Goal: Information Seeking & Learning: Learn about a topic

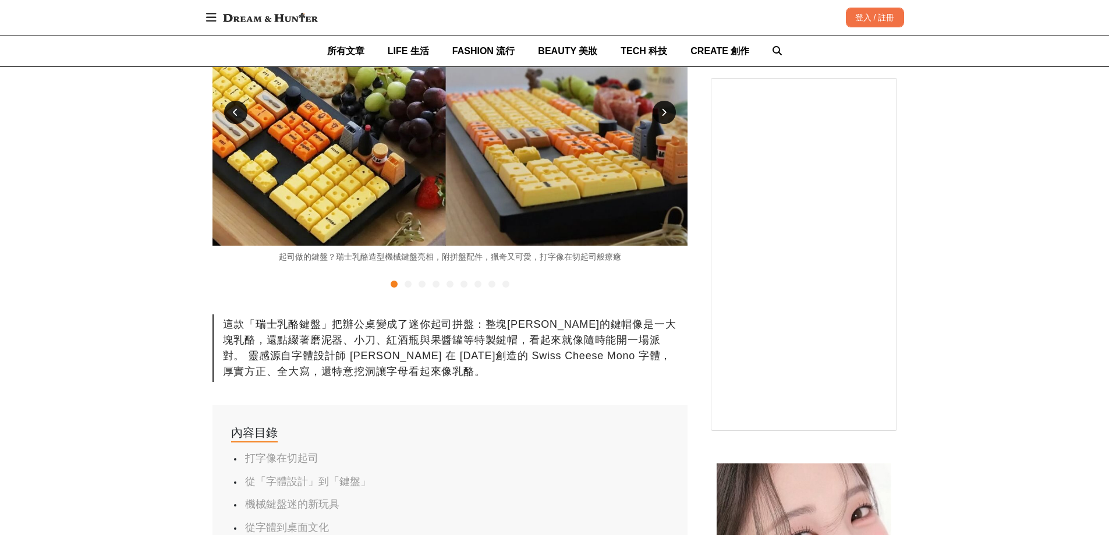
click at [409, 283] on div at bounding box center [408, 284] width 7 height 7
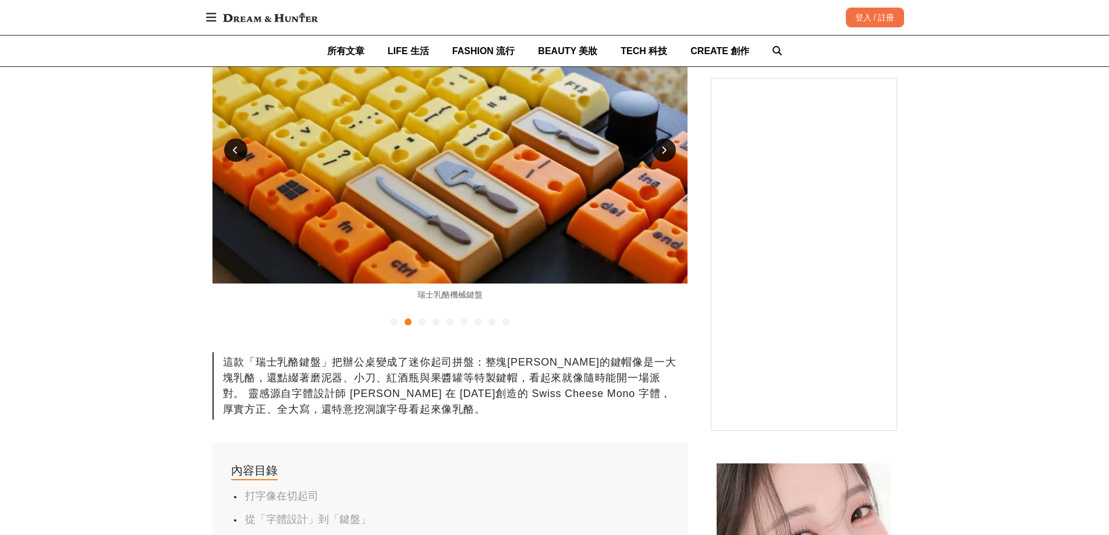
scroll to position [291, 0]
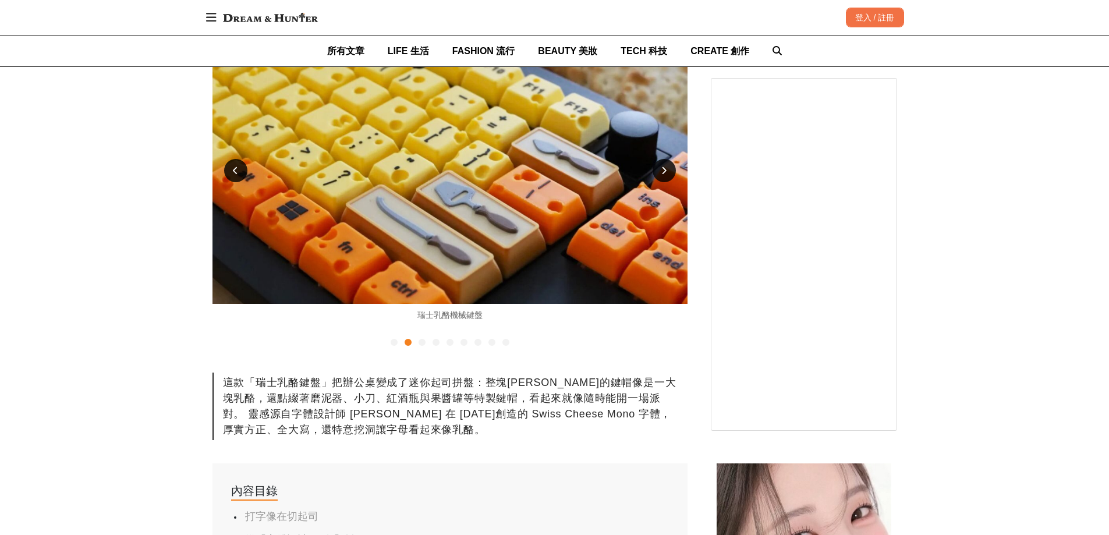
click at [662, 166] on icon at bounding box center [663, 170] width 5 height 8
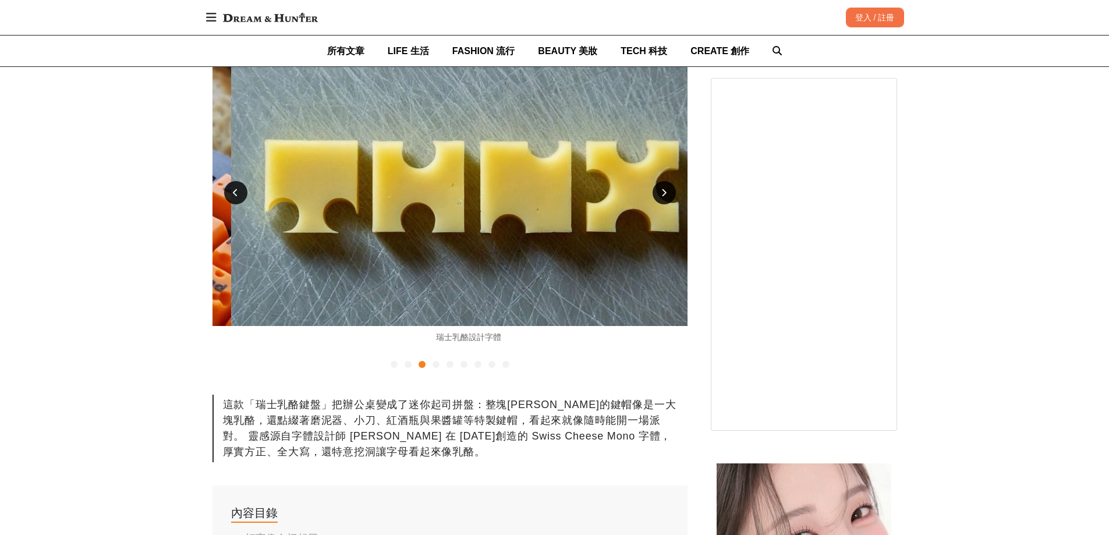
scroll to position [233, 0]
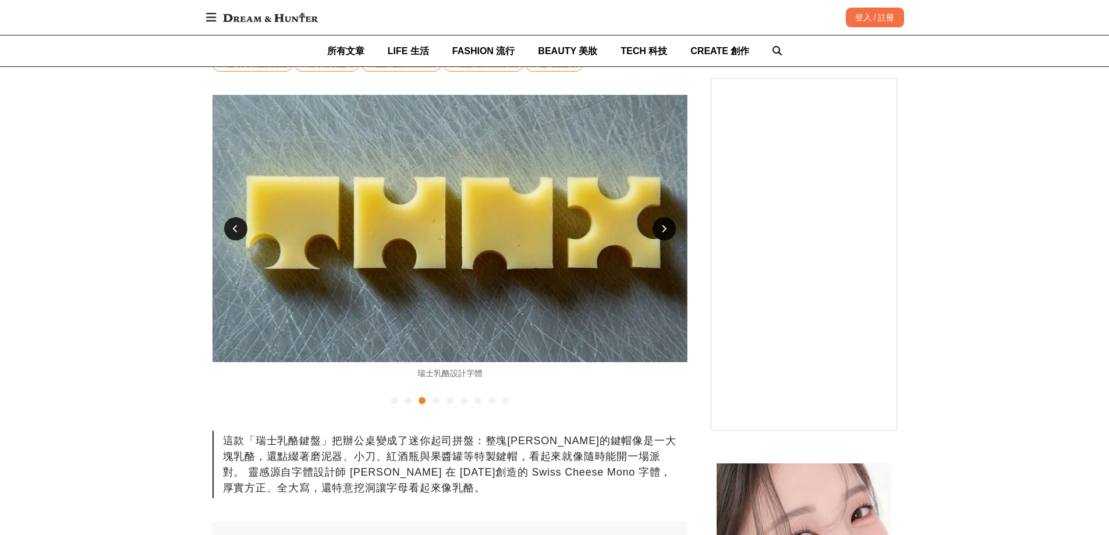
click at [662, 228] on icon at bounding box center [663, 229] width 5 height 8
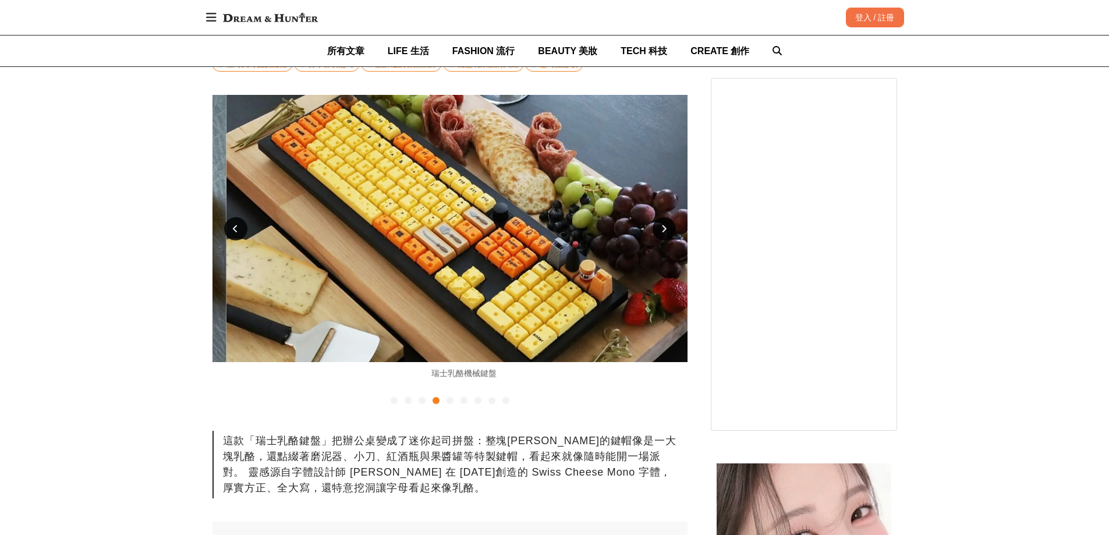
click at [662, 228] on icon at bounding box center [663, 229] width 5 height 8
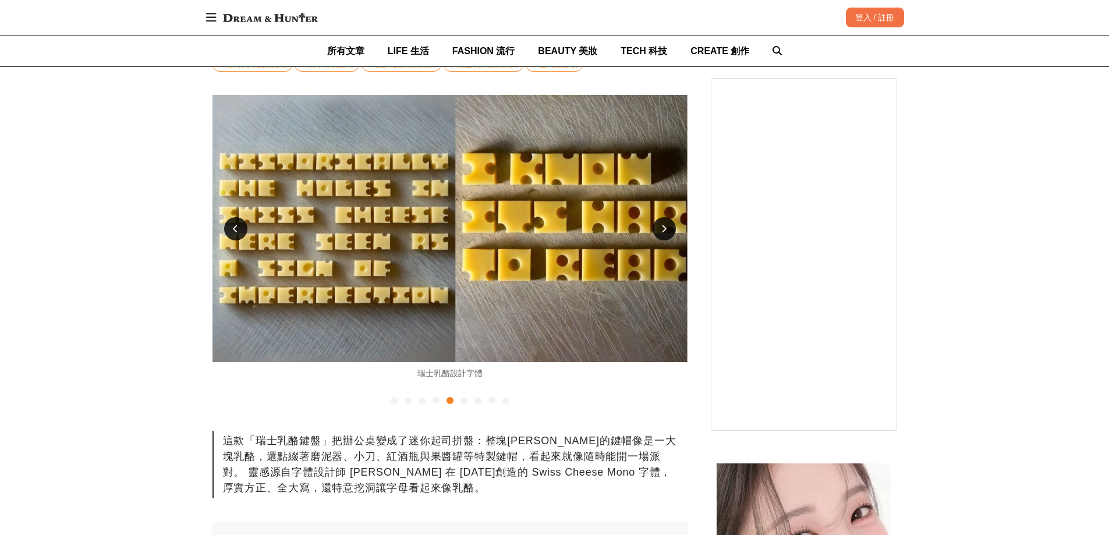
click at [662, 228] on icon at bounding box center [663, 229] width 5 height 8
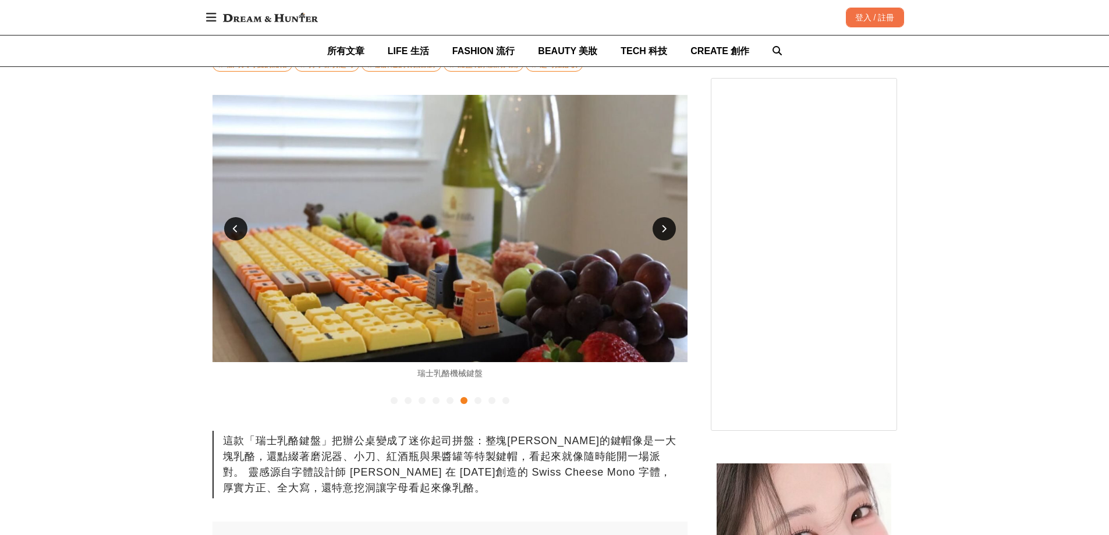
click at [662, 228] on icon at bounding box center [663, 229] width 5 height 8
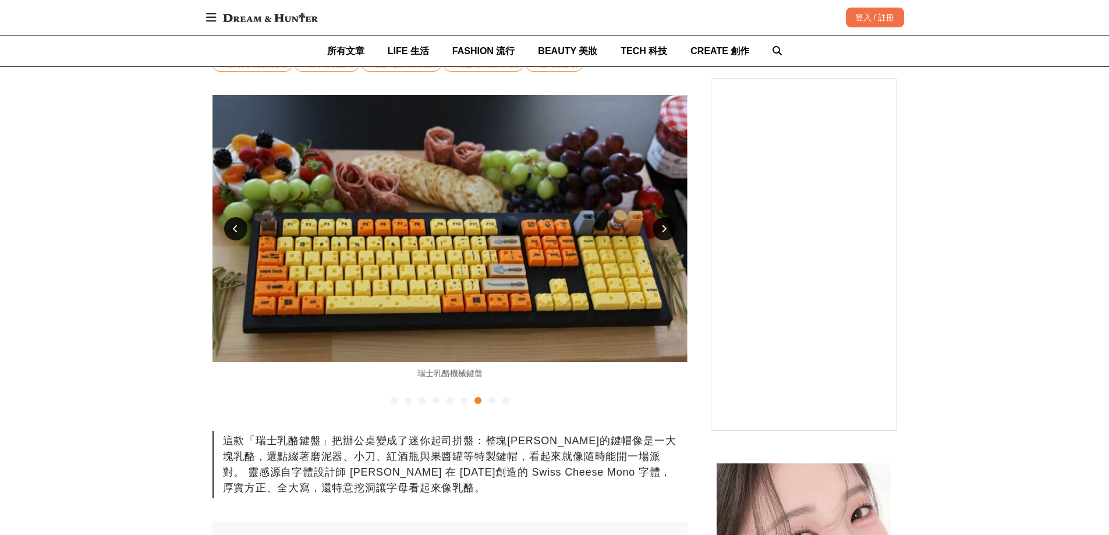
click at [662, 228] on icon at bounding box center [663, 229] width 5 height 8
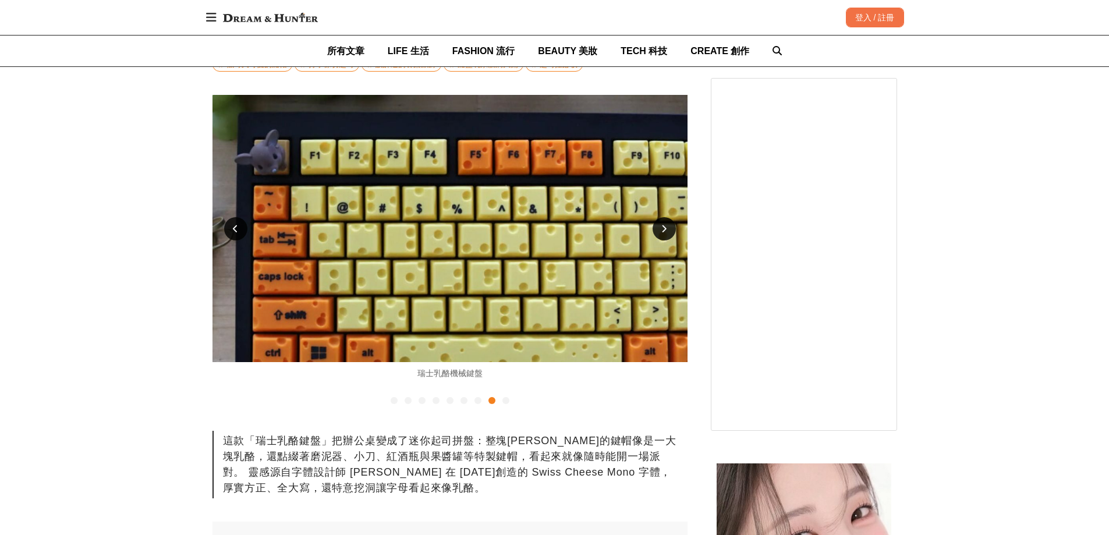
click at [662, 228] on icon at bounding box center [663, 229] width 5 height 8
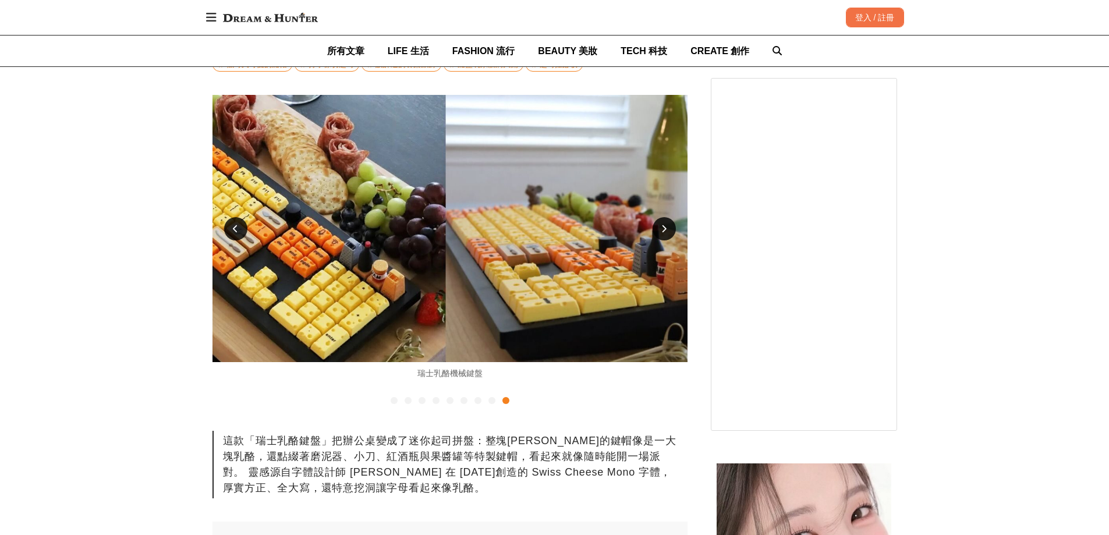
click at [662, 228] on icon at bounding box center [663, 229] width 5 height 8
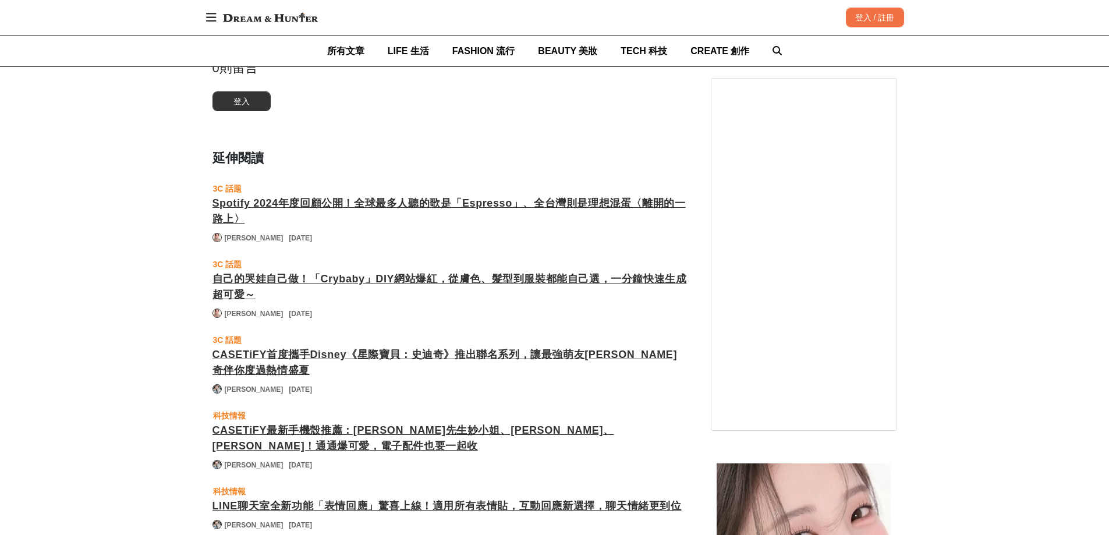
scroll to position [0, 3325]
click at [590, 198] on div "Spotify 2024年度回顧公開！全球最多人聽的歌是「Espresso」、全台灣則是理想混蛋〈離開的一路上〉" at bounding box center [449, 211] width 475 height 31
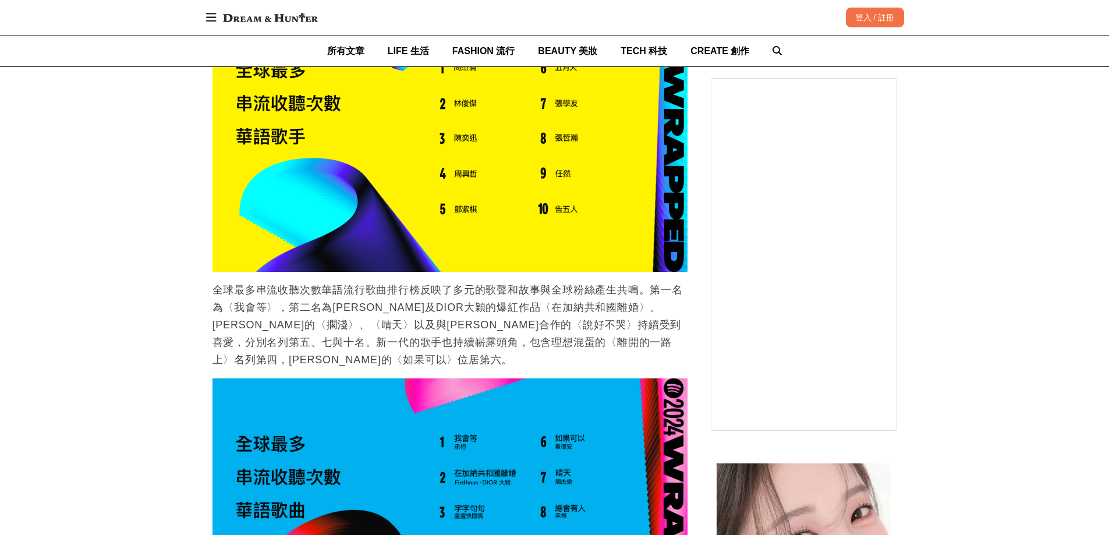
scroll to position [1572, 0]
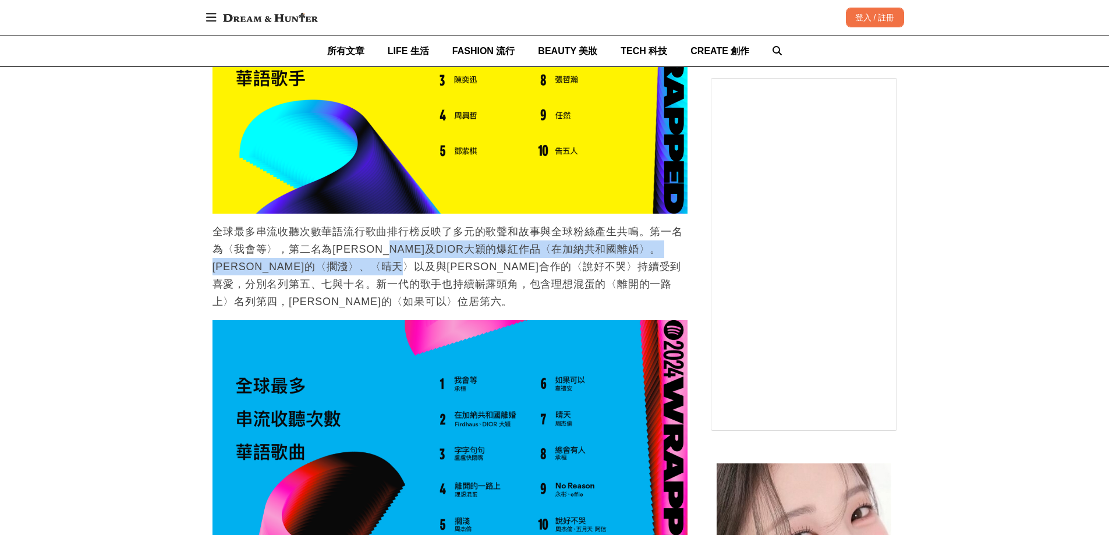
drag, startPoint x: 388, startPoint y: 215, endPoint x: 418, endPoint y: 233, distance: 34.9
click at [418, 233] on p "全球最多串流收聽次數華語流行歌曲排行榜反映了多元的歌聲和故事與全球粉絲產生共鳴。第一名為〈我會等〉，第二名為[PERSON_NAME]及DIOR大穎的爆紅作品…" at bounding box center [449, 266] width 475 height 87
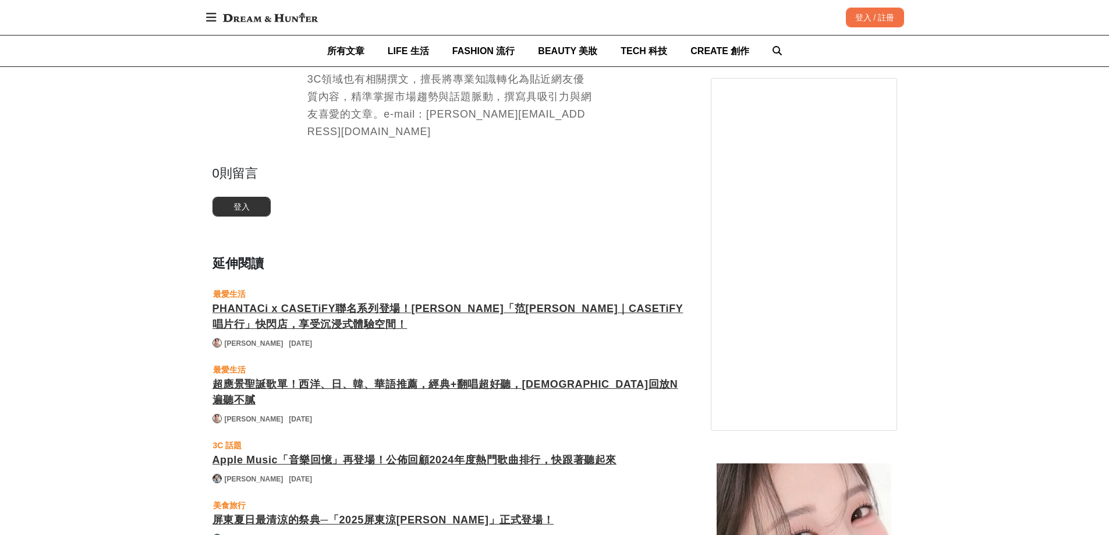
scroll to position [4249, 0]
